Goal: Information Seeking & Learning: Learn about a topic

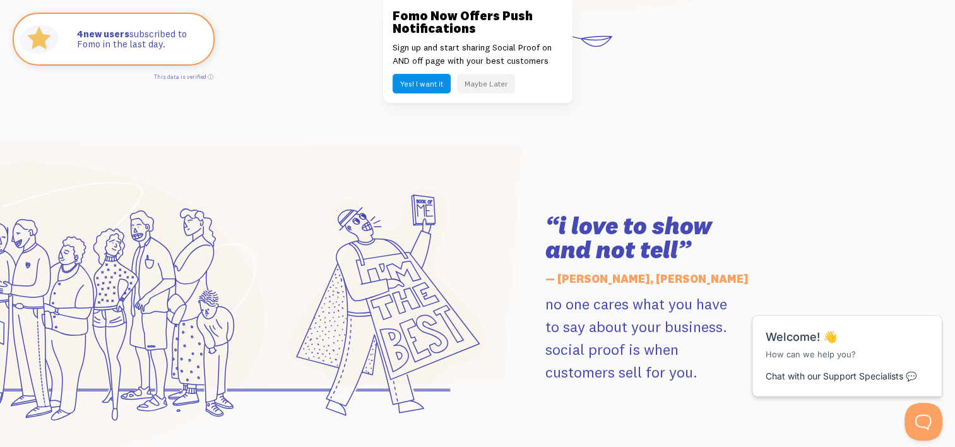
click at [495, 76] on button "Maybe Later" at bounding box center [486, 84] width 58 height 20
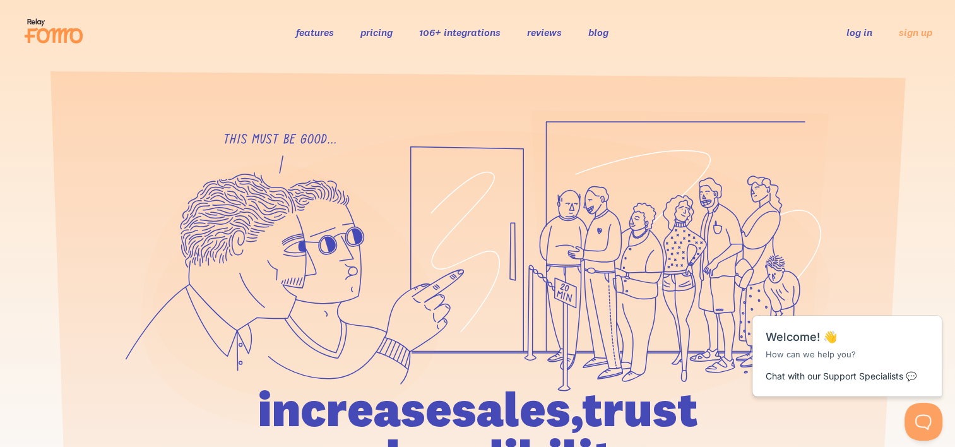
click at [328, 32] on link "features" at bounding box center [315, 32] width 38 height 13
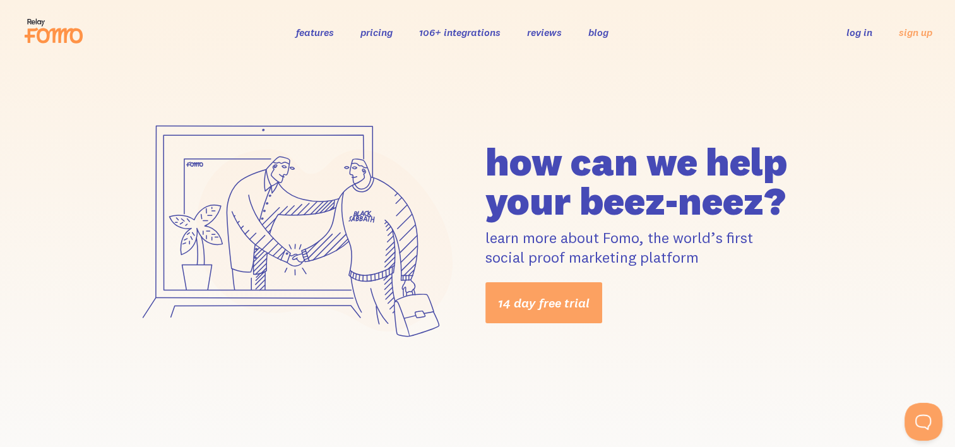
click at [488, 28] on link "106+ integrations" at bounding box center [459, 32] width 81 height 13
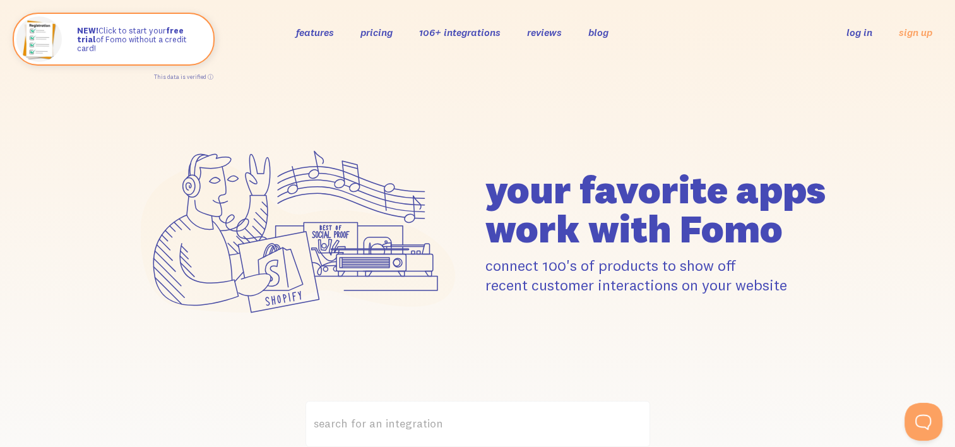
click at [537, 30] on link "reviews" at bounding box center [544, 32] width 35 height 13
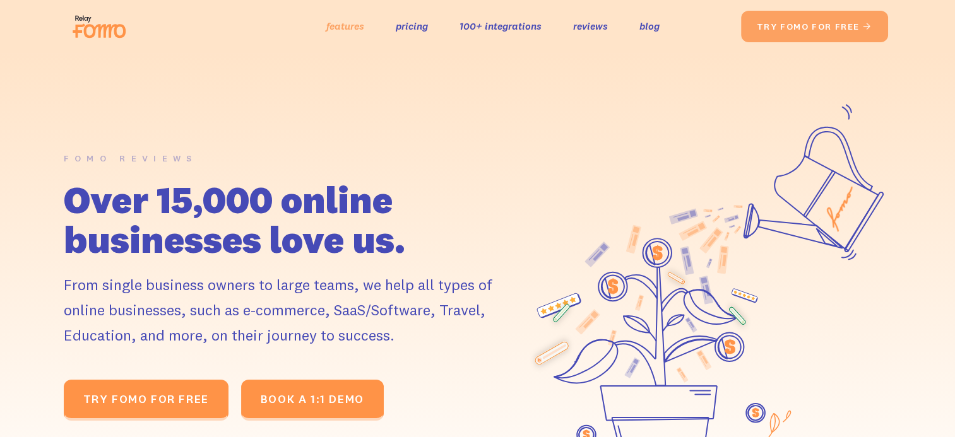
click at [336, 19] on link "features" at bounding box center [345, 26] width 38 height 18
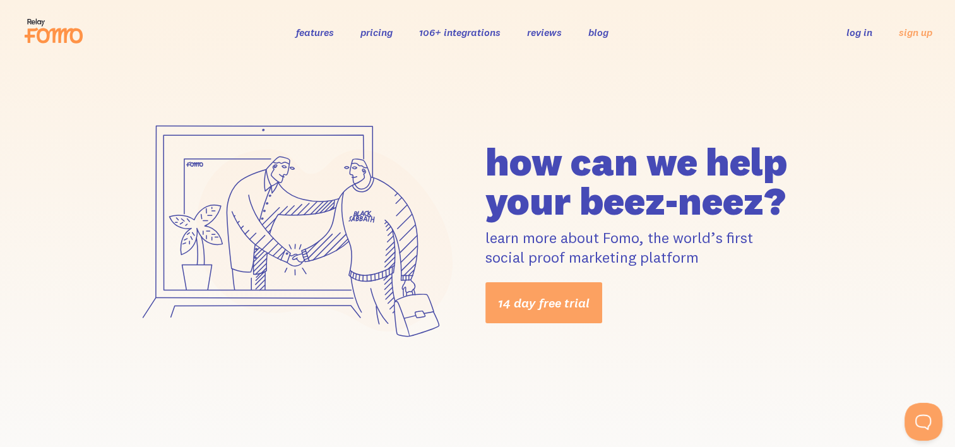
click at [318, 31] on link "features" at bounding box center [315, 32] width 38 height 13
click at [69, 40] on icon at bounding box center [54, 31] width 62 height 32
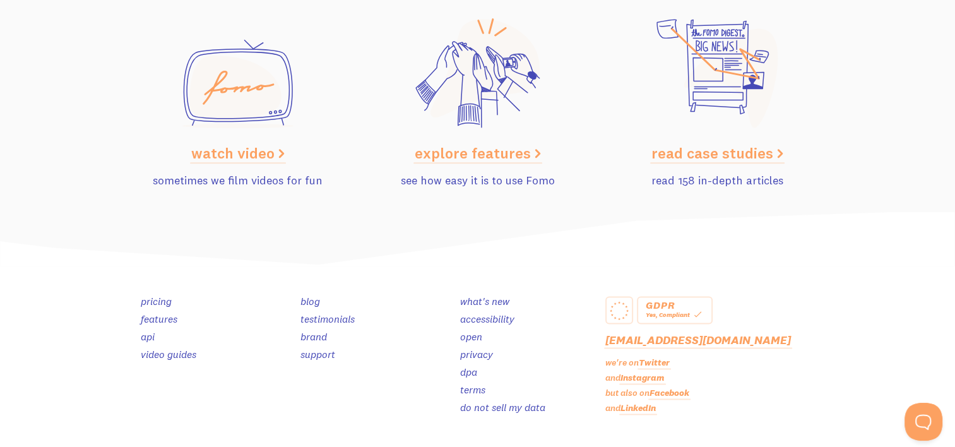
scroll to position [6354, 0]
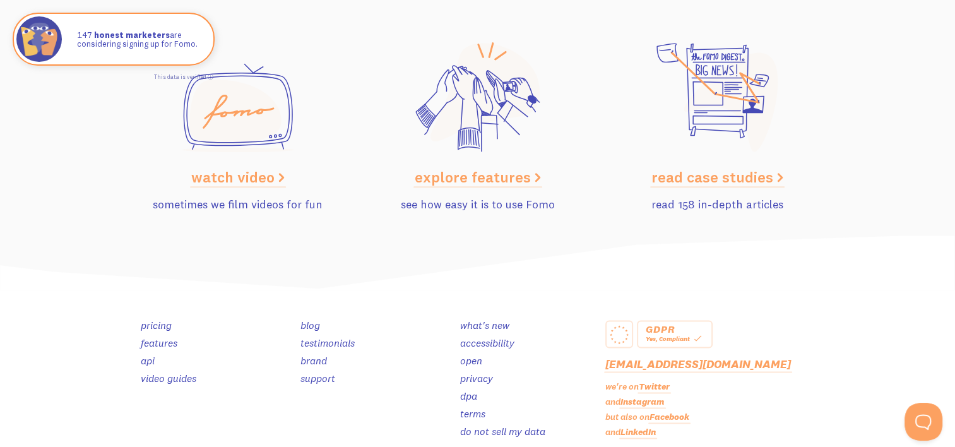
click at [705, 178] on link "read case studies" at bounding box center [717, 176] width 132 height 19
click at [320, 338] on link "testimonials" at bounding box center [327, 342] width 54 height 13
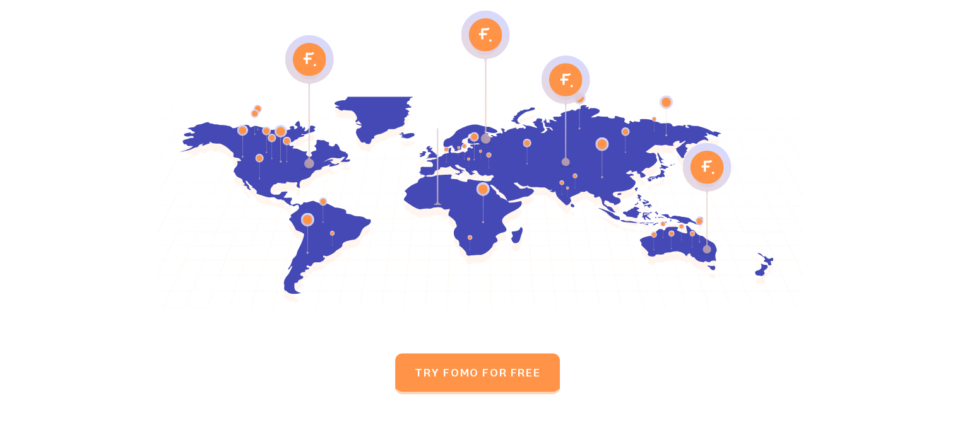
scroll to position [6099, 0]
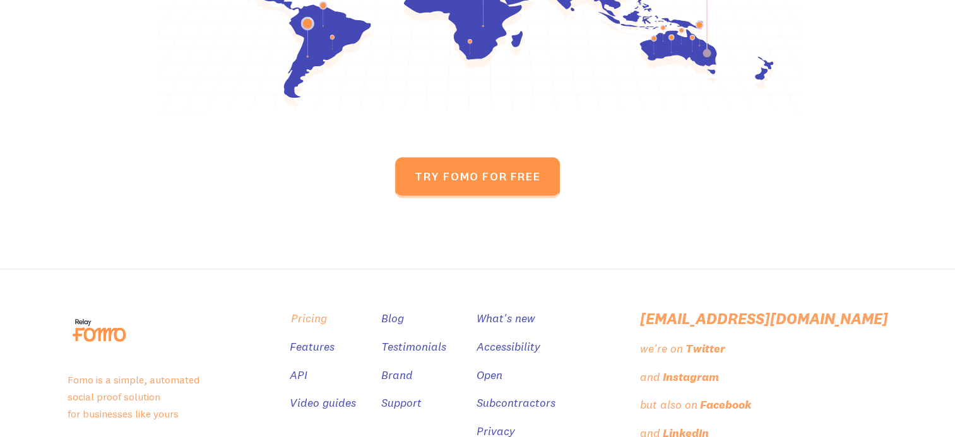
click at [327, 310] on link "Pricing" at bounding box center [309, 319] width 36 height 18
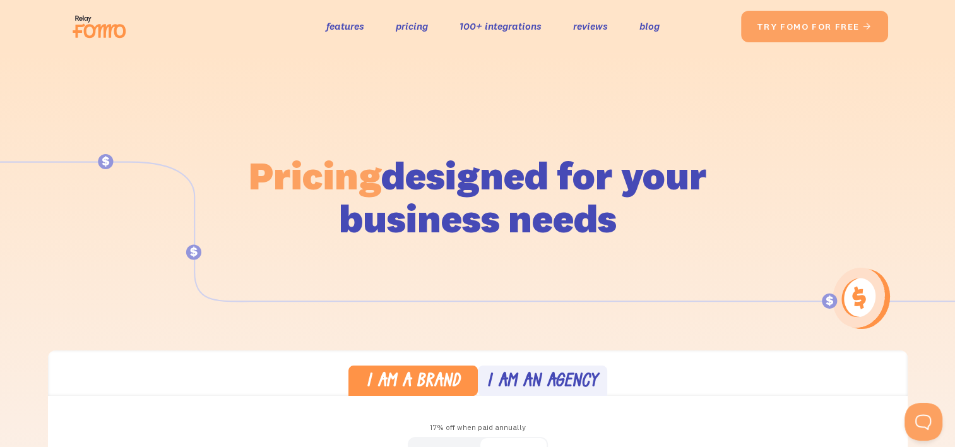
click at [109, 28] on img at bounding box center [103, 26] width 71 height 40
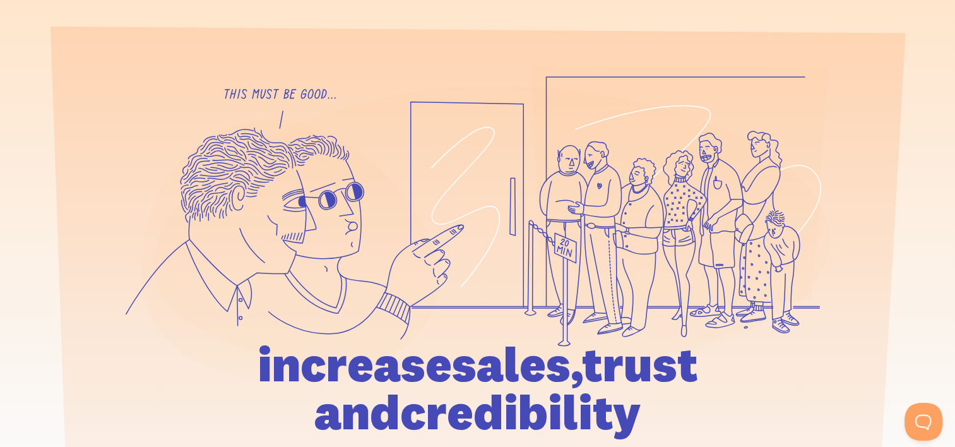
scroll to position [43, 0]
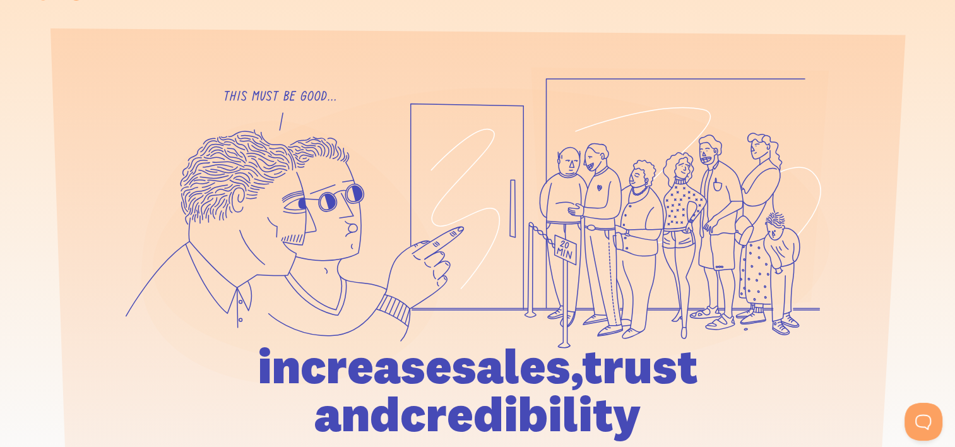
drag, startPoint x: 597, startPoint y: 183, endPoint x: 526, endPoint y: 215, distance: 77.7
click at [526, 215] on icon at bounding box center [491, 231] width 677 height 286
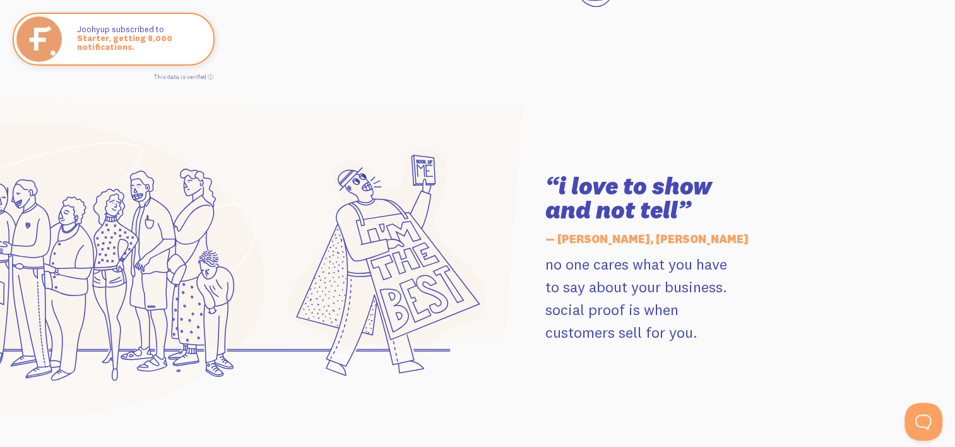
scroll to position [1691, 0]
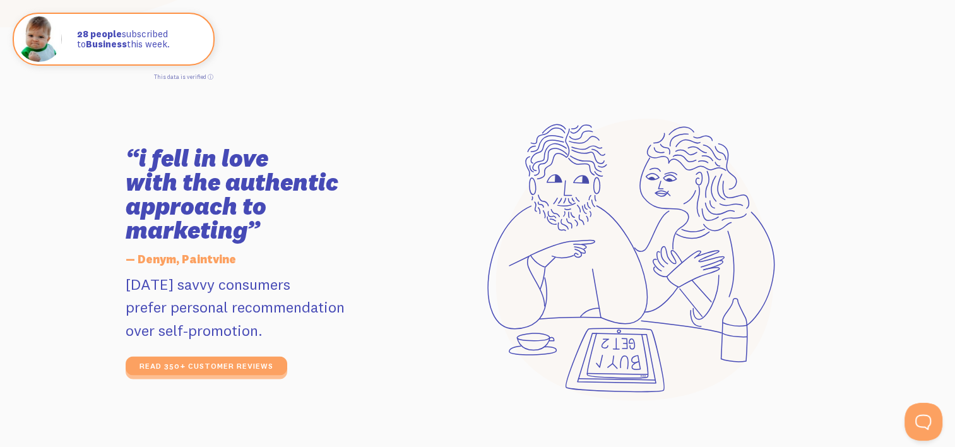
scroll to position [2115, 0]
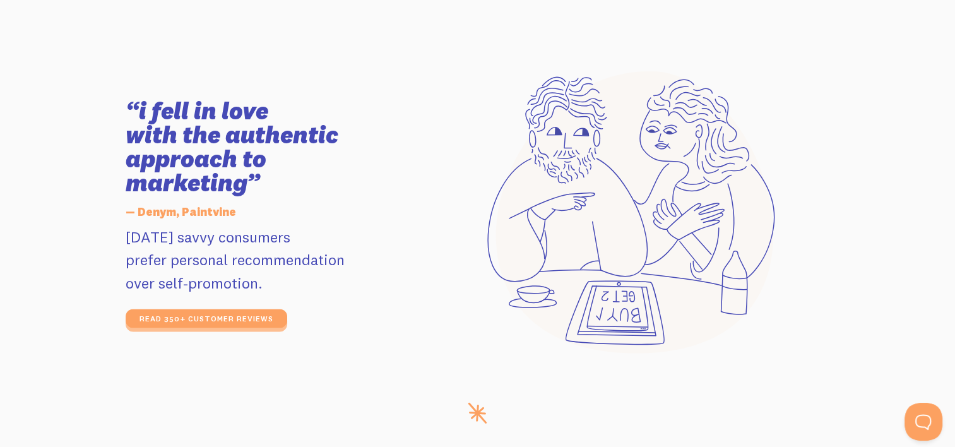
drag, startPoint x: 677, startPoint y: 179, endPoint x: 526, endPoint y: 207, distance: 153.4
click at [526, 207] on icon at bounding box center [634, 212] width 277 height 282
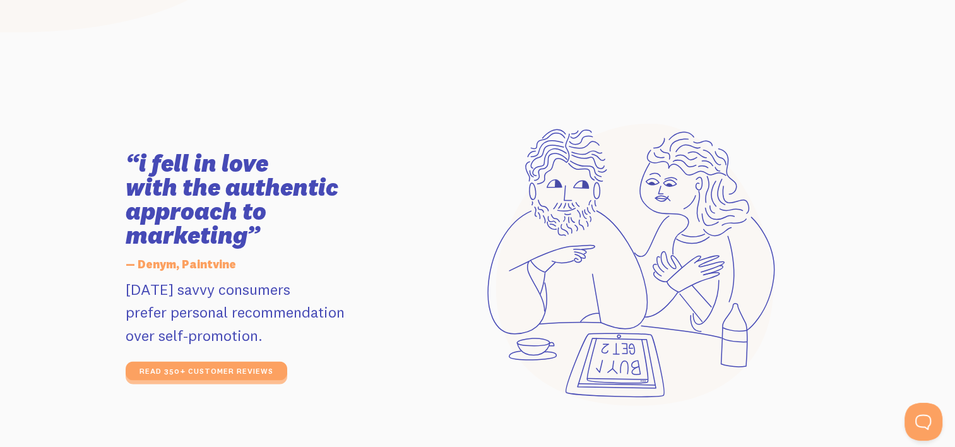
scroll to position [2067, 0]
